Goal: Information Seeking & Learning: Learn about a topic

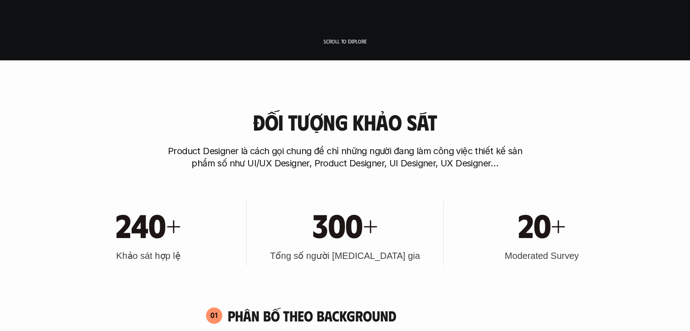
scroll to position [272, 0]
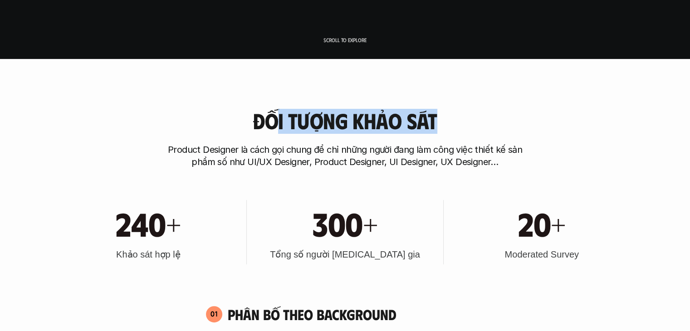
drag, startPoint x: 394, startPoint y: 128, endPoint x: 479, endPoint y: 128, distance: 84.4
click at [472, 128] on div "Đối tượng khảo sát Product Designer là cách gọi chung để chỉ những người đang l…" at bounding box center [345, 138] width 581 height 59
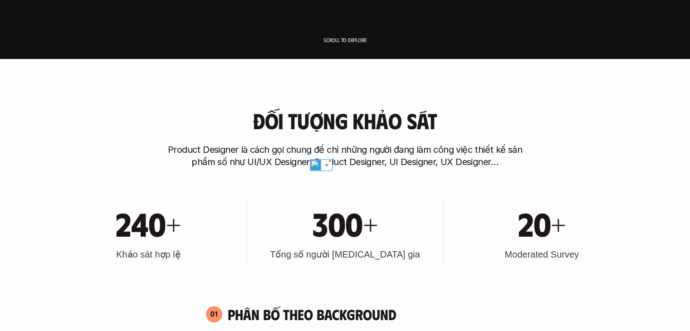
click at [479, 128] on div "Đối tượng khảo sát Product Designer là cách gọi chung để chỉ những người đang l…" at bounding box center [345, 138] width 581 height 59
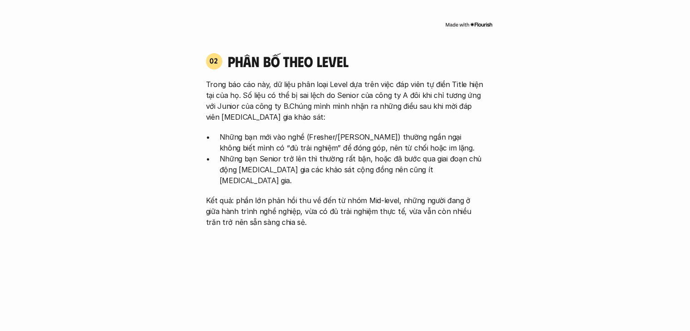
scroll to position [726, 0]
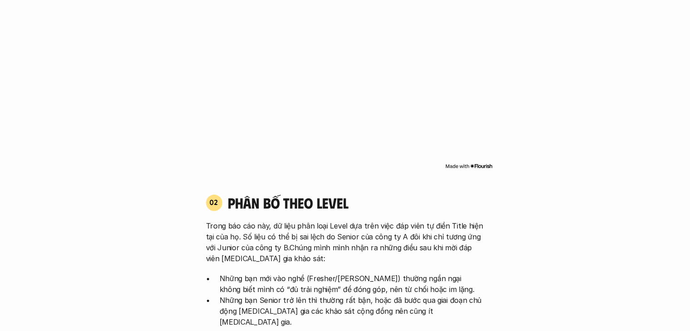
click at [479, 165] on img at bounding box center [469, 165] width 48 height 7
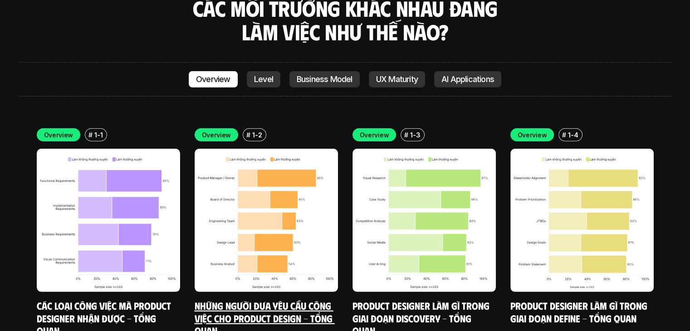
scroll to position [2541, 0]
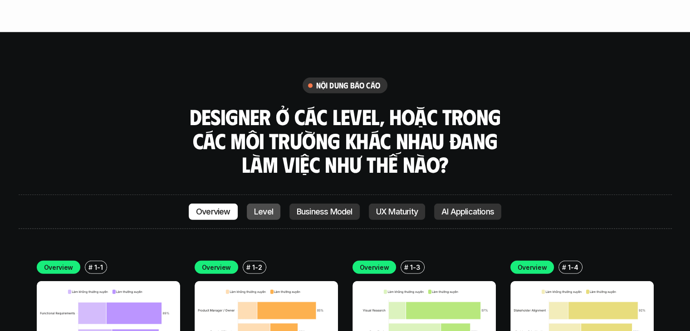
click at [265, 204] on link "Level" at bounding box center [264, 212] width 34 height 16
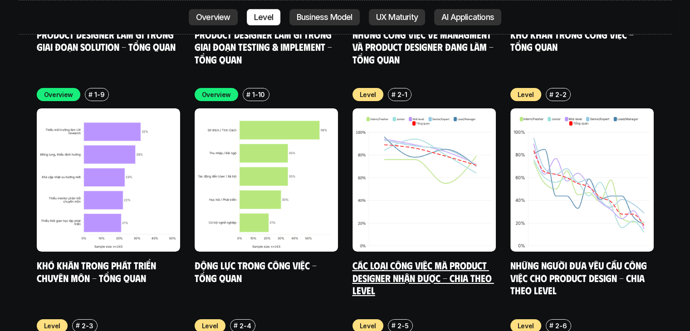
scroll to position [3042, 0]
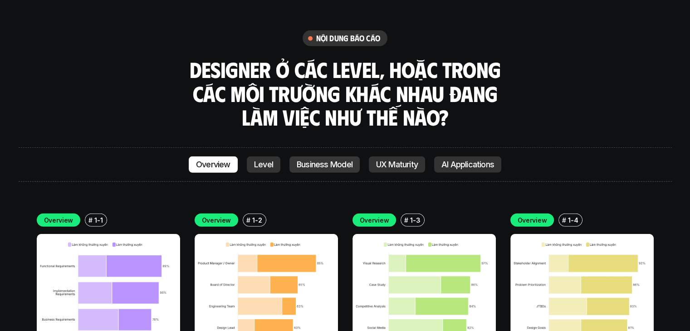
click at [338, 160] on p "Business Model" at bounding box center [325, 164] width 56 height 9
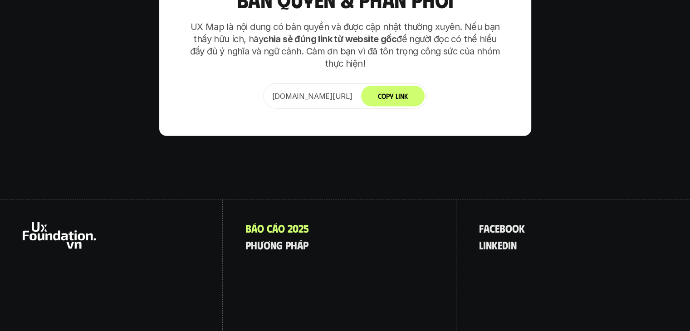
scroll to position [5808, 0]
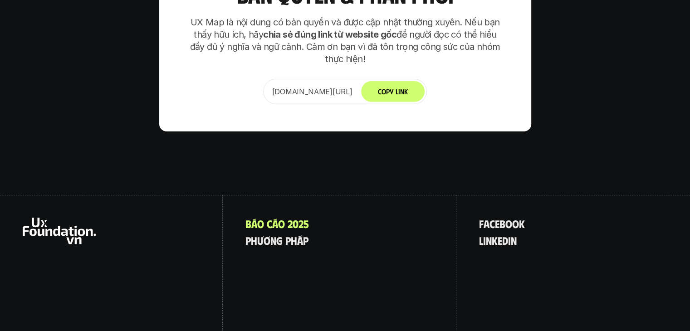
drag, startPoint x: 43, startPoint y: 201, endPoint x: 231, endPoint y: 201, distance: 188.8
click at [216, 201] on div at bounding box center [111, 275] width 223 height 160
click at [338, 199] on div "B á o c á o 2 0 2 5 p h ư ơ n g p h á p" at bounding box center [340, 275] width 234 height 160
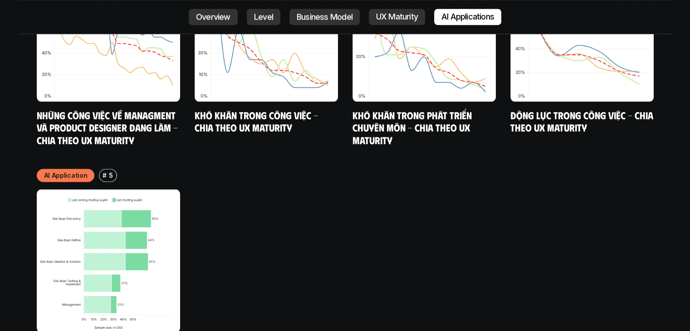
scroll to position [4537, 0]
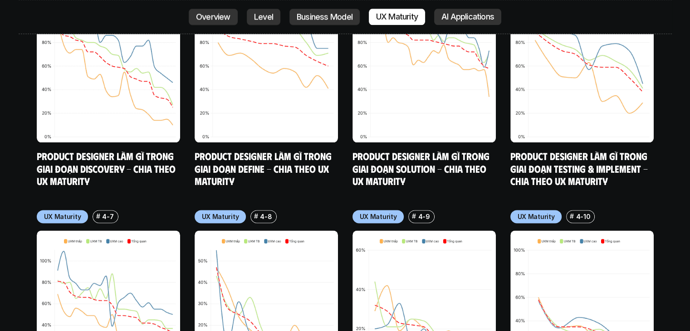
click at [187, 21] on div "Overview Level Business Model UX Maturity AI Applications" at bounding box center [345, 17] width 653 height 34
click at [208, 22] on link "Overview" at bounding box center [213, 17] width 49 height 16
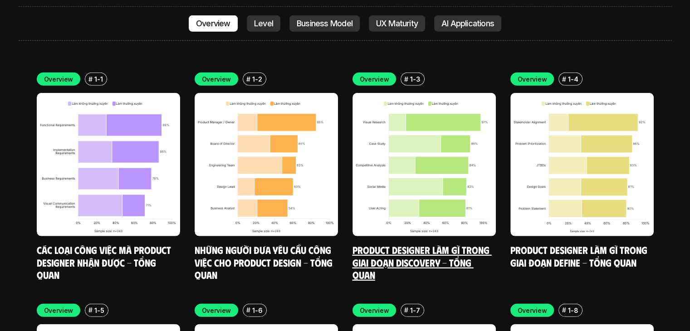
scroll to position [2571, 0]
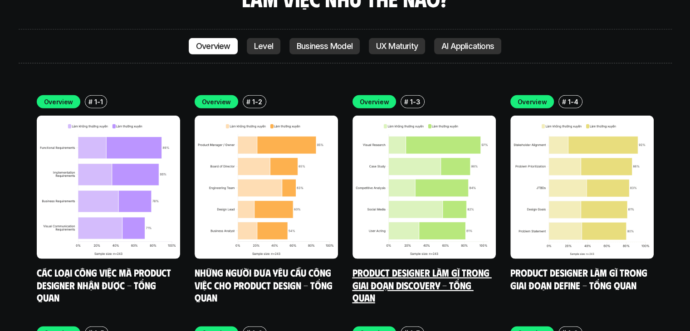
click at [467, 153] on img at bounding box center [424, 187] width 143 height 143
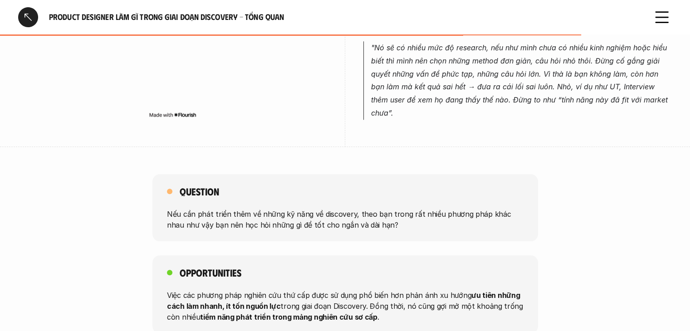
scroll to position [817, 0]
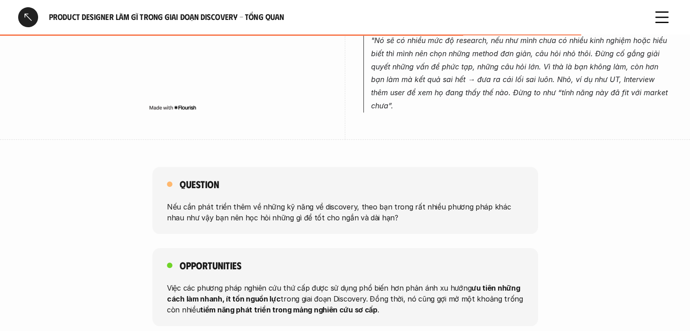
click at [232, 201] on p "Nếu cần phát triển thêm về những kỹ năng về discovery, theo bạn trong rất nhiều…" at bounding box center [345, 212] width 357 height 22
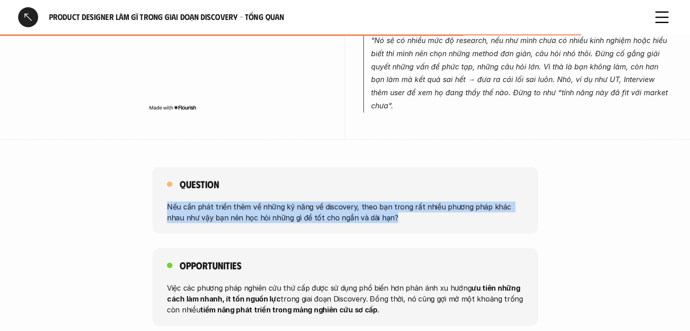
click at [232, 201] on p "Nếu cần phát triển thêm về những kỹ năng về discovery, theo bạn trong rất nhiều…" at bounding box center [345, 212] width 357 height 22
click at [392, 168] on div "Question Nếu cần phát triển thêm về những kỹ năng về discovery, theo bạn trong …" at bounding box center [345, 200] width 386 height 67
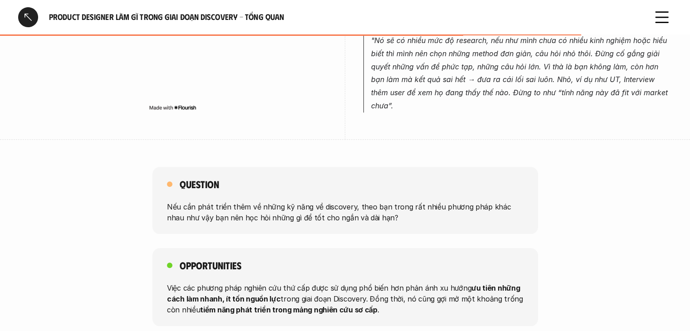
click at [247, 248] on div "Opportunities Việc các phương pháp nghiên cứu thứ cấp được sử dụng phổ biến hơn…" at bounding box center [345, 287] width 386 height 78
drag, startPoint x: 392, startPoint y: 264, endPoint x: 483, endPoint y: 265, distance: 91.2
click at [470, 283] on p "Việc các phương pháp nghiên cứu thứ cấp được sử dụng phổ biến hơn phản ánh xu h…" at bounding box center [345, 299] width 357 height 33
click at [486, 284] on strong "ưu tiên những cách làm nhanh, ít tốn nguồn lực" at bounding box center [344, 294] width 355 height 20
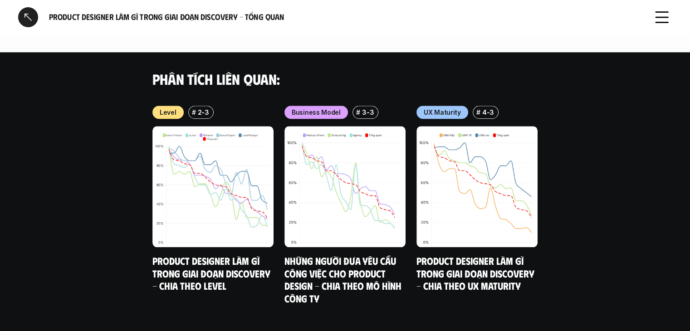
scroll to position [1119, 0]
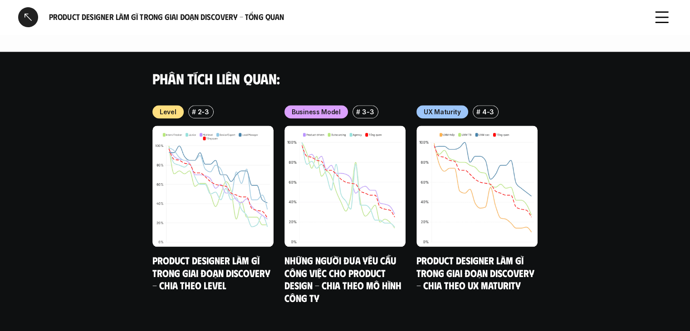
click at [34, 16] on div at bounding box center [28, 17] width 20 height 20
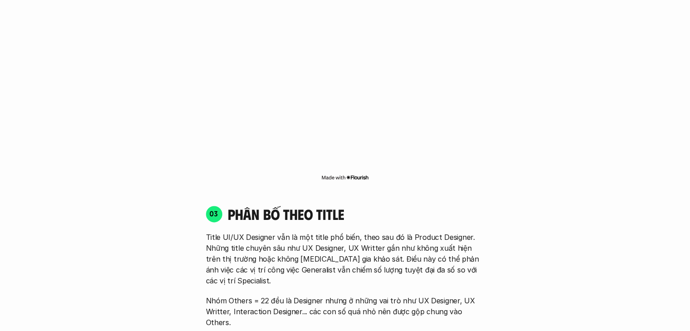
scroll to position [2571, 0]
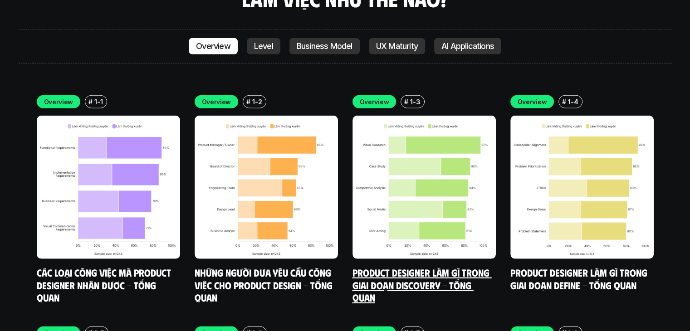
click at [407, 143] on img at bounding box center [424, 187] width 143 height 143
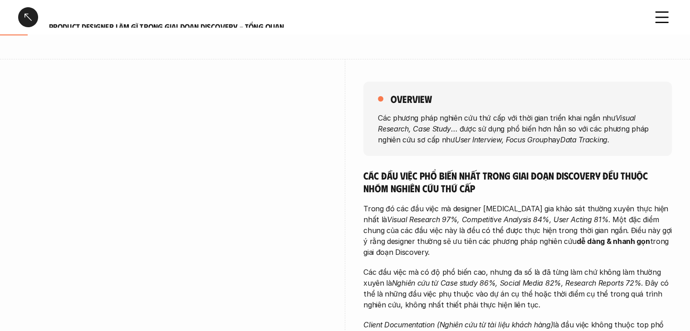
scroll to position [91, 0]
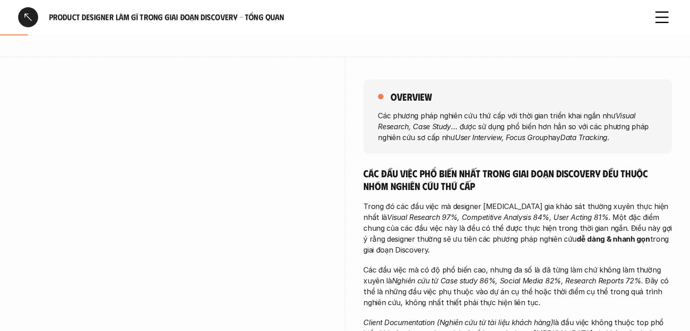
click at [19, 18] on div at bounding box center [28, 17] width 20 height 20
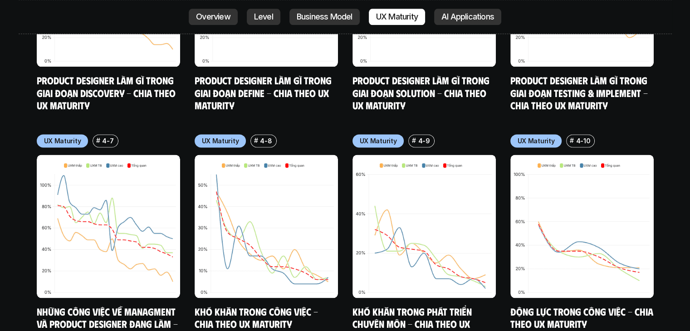
scroll to position [4840, 0]
